Goal: Information Seeking & Learning: Learn about a topic

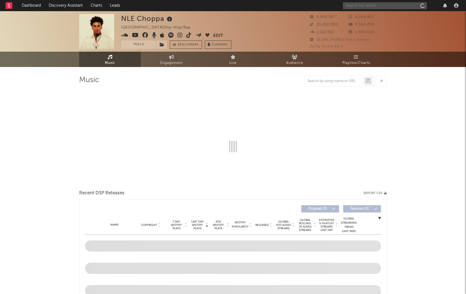
click at [378, 5] on input "text" at bounding box center [385, 5] width 84 height 7
type input "[PERSON_NAME]"
select select "6m"
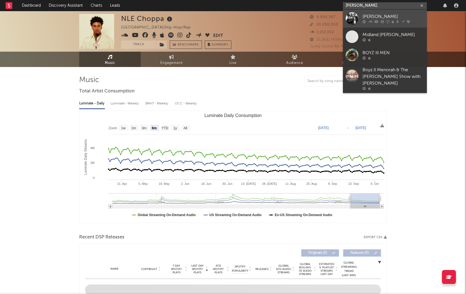
type input "[PERSON_NAME]"
click at [378, 13] on link "[PERSON_NAME]" at bounding box center [385, 19] width 84 height 18
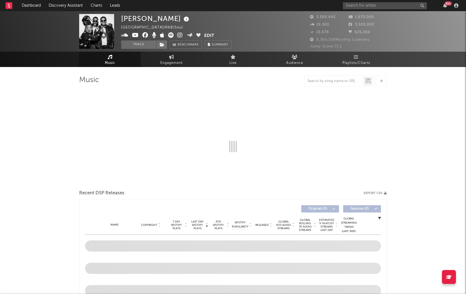
select select "6m"
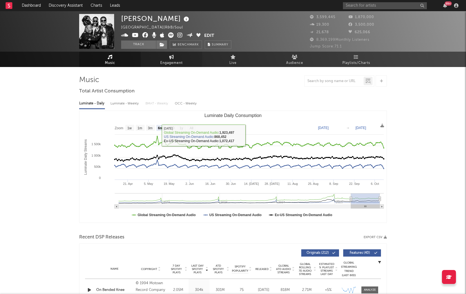
click at [177, 60] on span "Engagement" at bounding box center [171, 63] width 22 height 7
select select "1w"
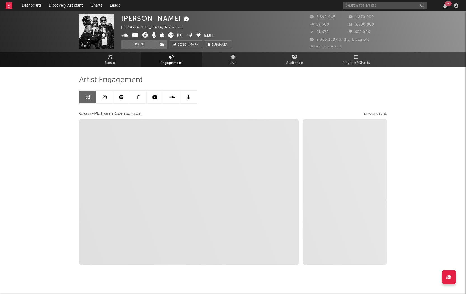
click at [104, 98] on icon at bounding box center [105, 97] width 4 height 4
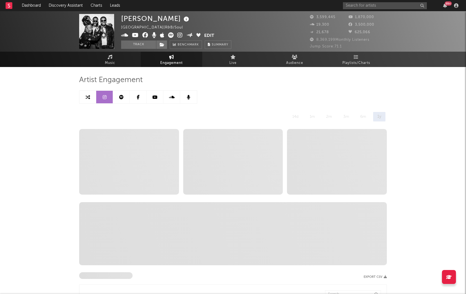
select select "1w"
